Goal: Book appointment/travel/reservation

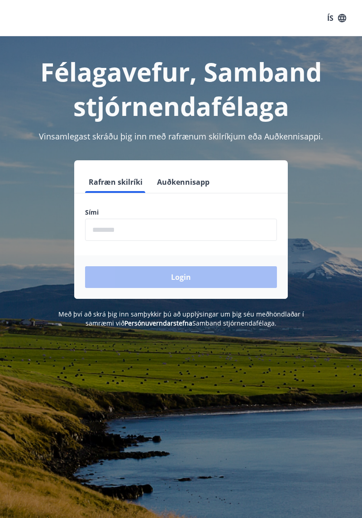
click at [149, 225] on input "phone" at bounding box center [181, 230] width 192 height 22
type input "********"
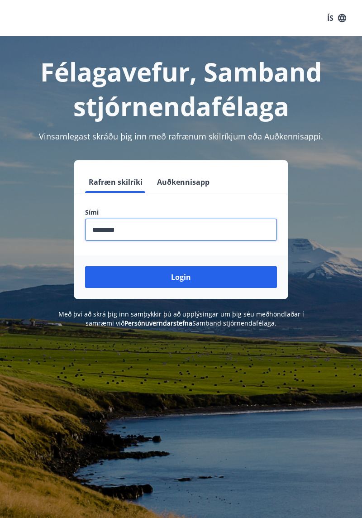
click at [221, 283] on button "Login" at bounding box center [181, 277] width 192 height 22
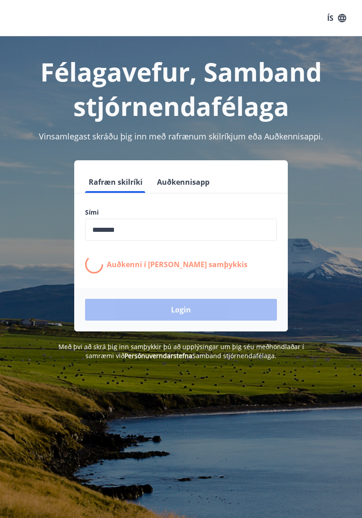
click at [0, 361] on div "Félagavefur, Samband stjórnendafélaga Vinsamlegast skráðu þig inn með rafrænum …" at bounding box center [181, 198] width 362 height 324
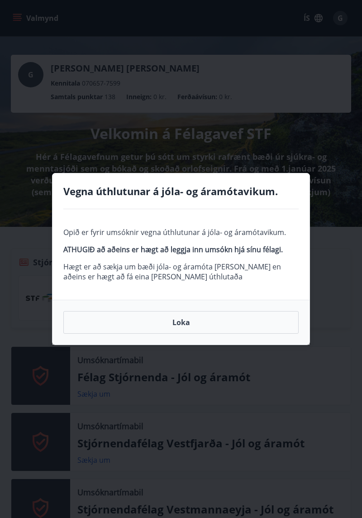
click at [178, 322] on button "Loka" at bounding box center [181, 322] width 236 height 23
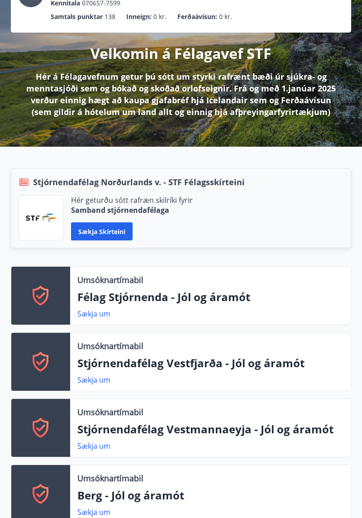
scroll to position [82, 0]
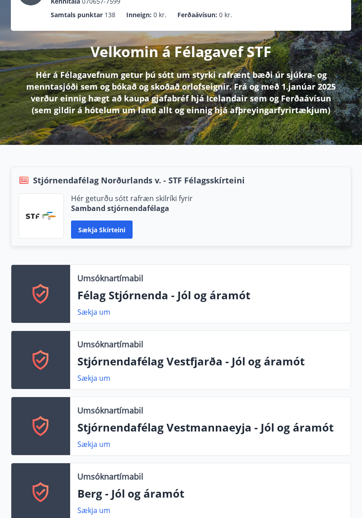
click at [0, 381] on div "Umsóknartímabil Félag Stjórnenda - Jól og áramót Sækja um Umsóknartímabil Stjór…" at bounding box center [175, 496] width 351 height 463
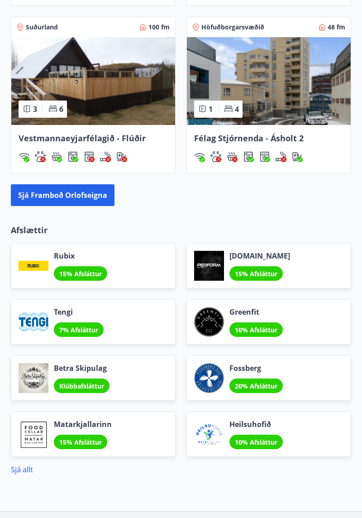
scroll to position [1304, 0]
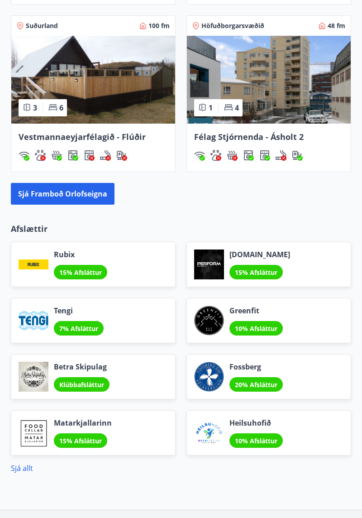
click at [89, 198] on button "Sjá framboð orlofseigna" at bounding box center [63, 194] width 104 height 22
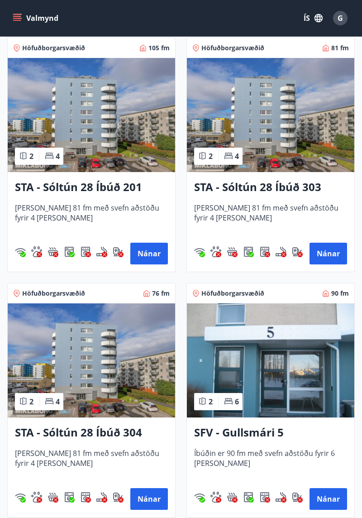
scroll to position [1413, 0]
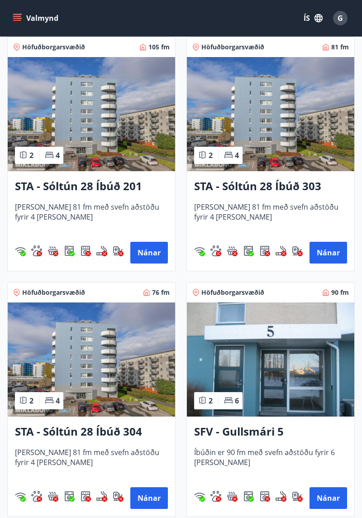
click at [274, 437] on h3 "SFV - Gullsmári 5" at bounding box center [270, 432] width 153 height 16
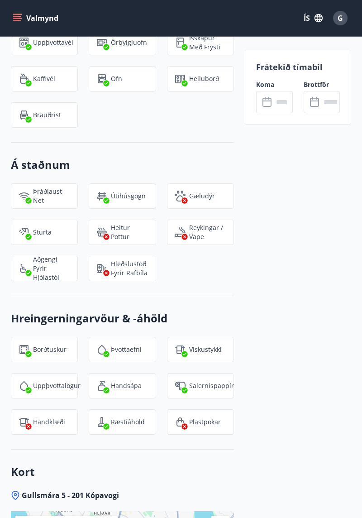
scroll to position [929, 0]
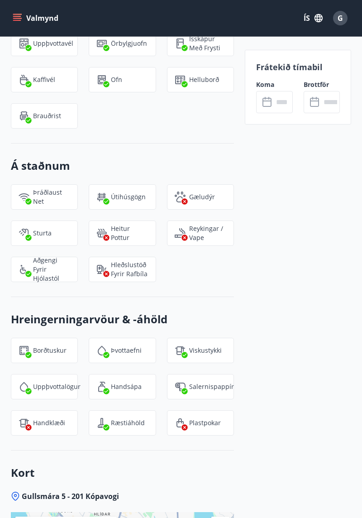
click at [283, 82] on label "Koma" at bounding box center [274, 84] width 36 height 9
click at [290, 81] on label "Koma" at bounding box center [274, 84] width 36 height 9
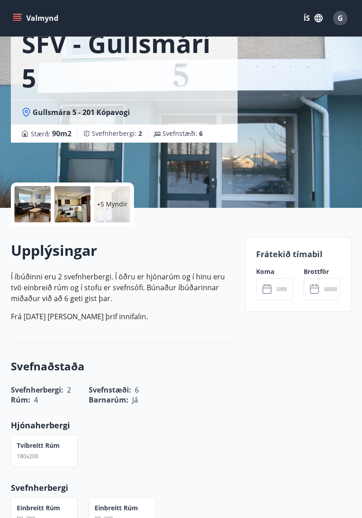
scroll to position [0, 0]
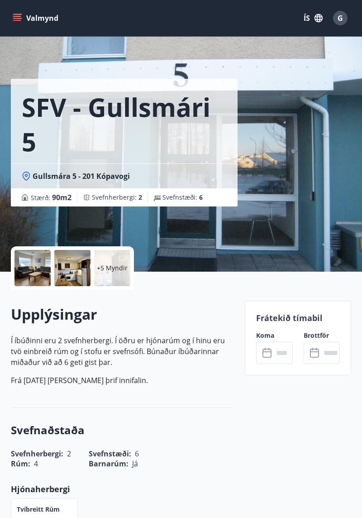
click at [34, 277] on div at bounding box center [32, 268] width 36 height 36
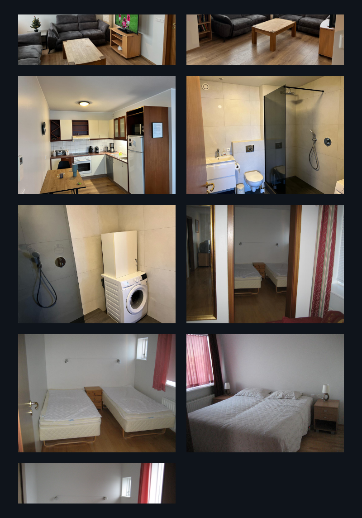
scroll to position [313, 0]
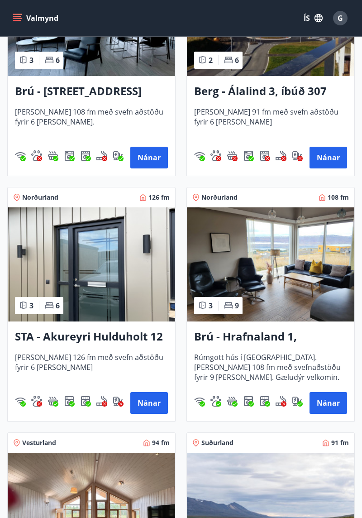
scroll to position [527, 0]
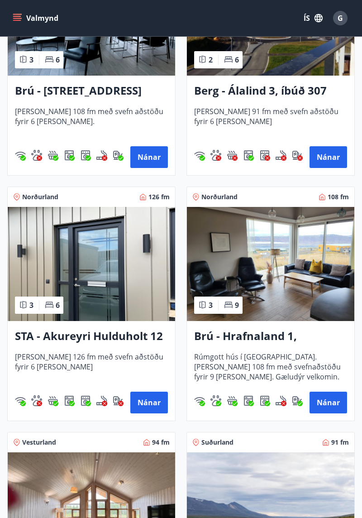
click at [148, 411] on button "Nánar" at bounding box center [149, 403] width 38 height 22
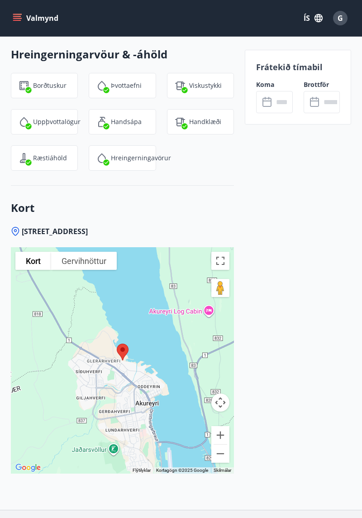
scroll to position [1467, 0]
